Goal: Task Accomplishment & Management: Manage account settings

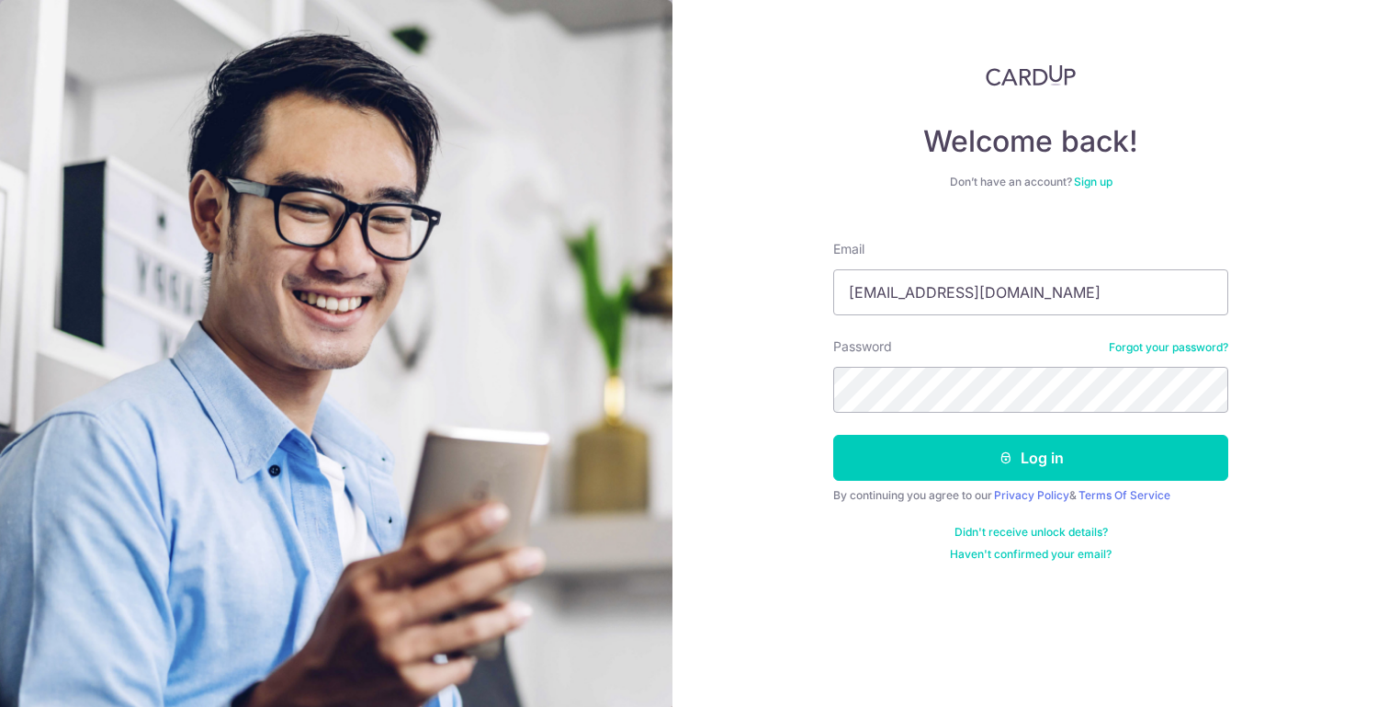
click at [833, 435] on button "Log in" at bounding box center [1030, 458] width 395 height 46
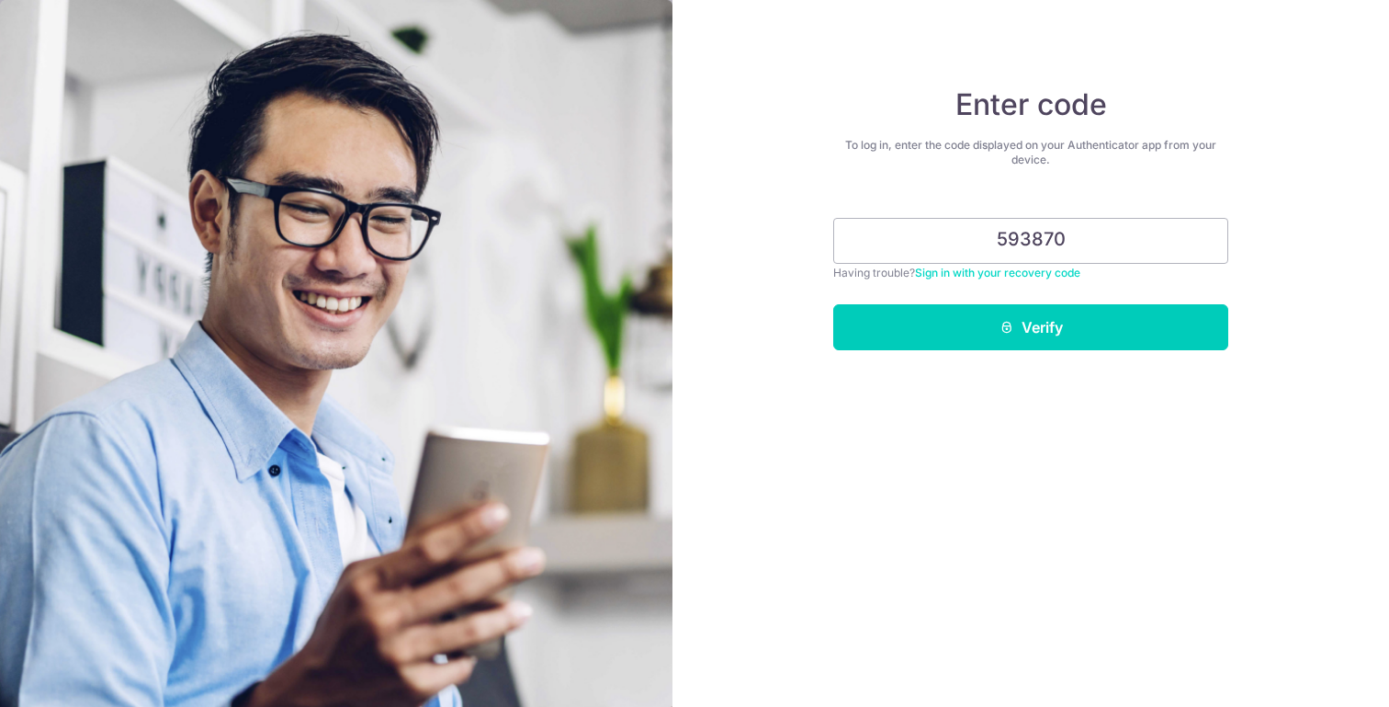
type input "593870"
click at [833, 304] on button "Verify" at bounding box center [1030, 327] width 395 height 46
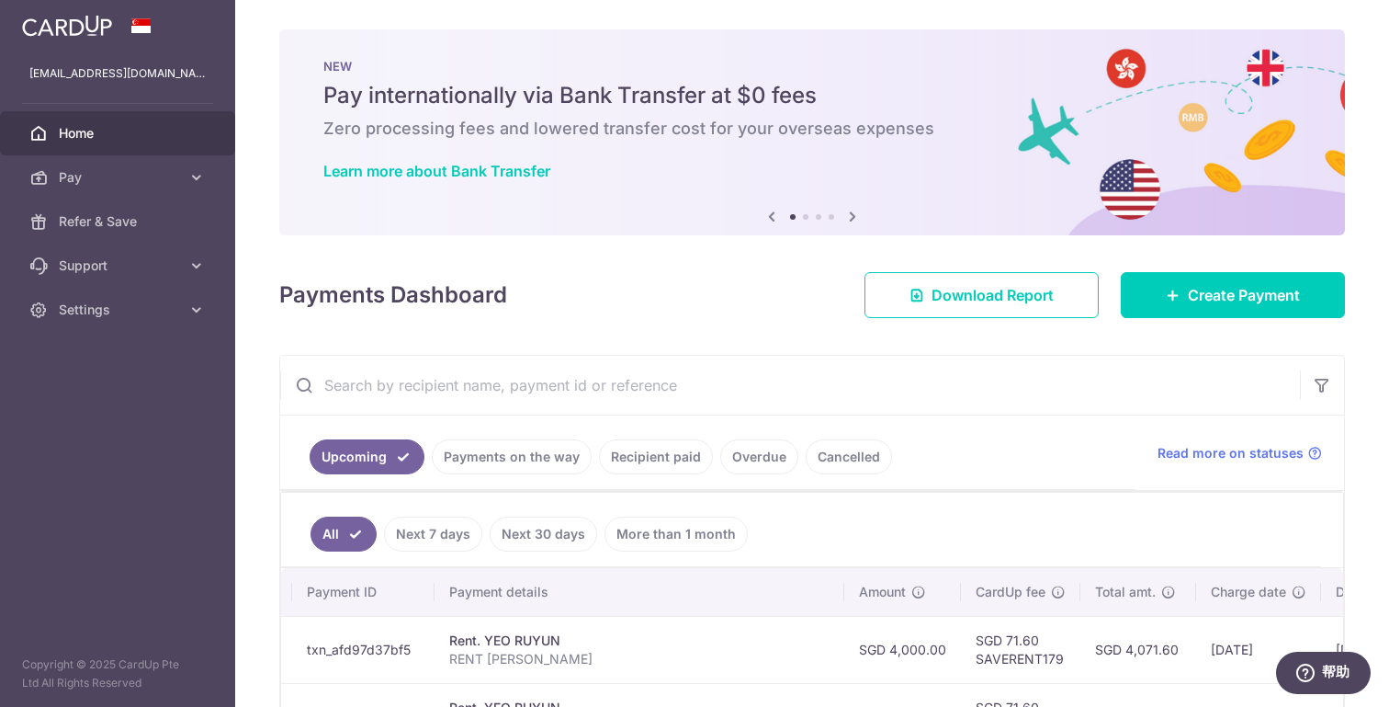
scroll to position [0, 368]
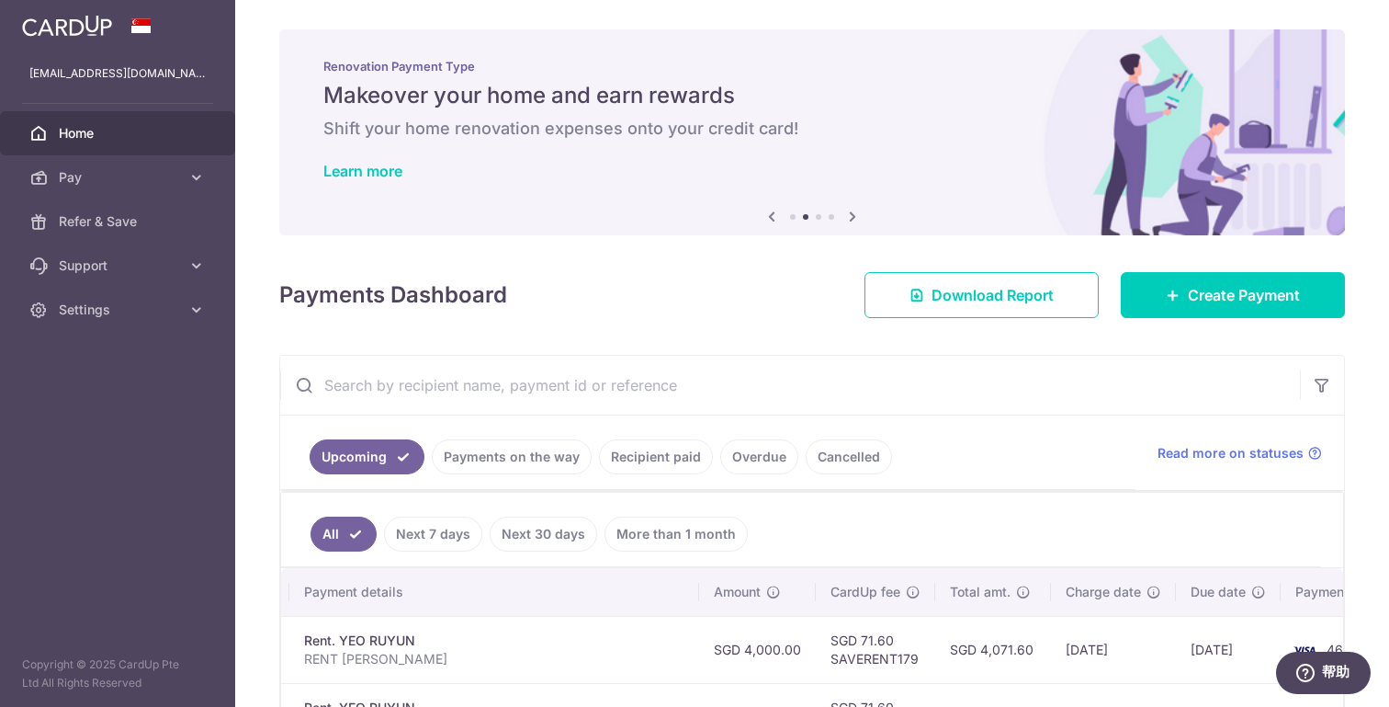
click at [575, 467] on link "Payments on the way" at bounding box center [512, 456] width 160 height 35
